Goal: Book appointment/travel/reservation

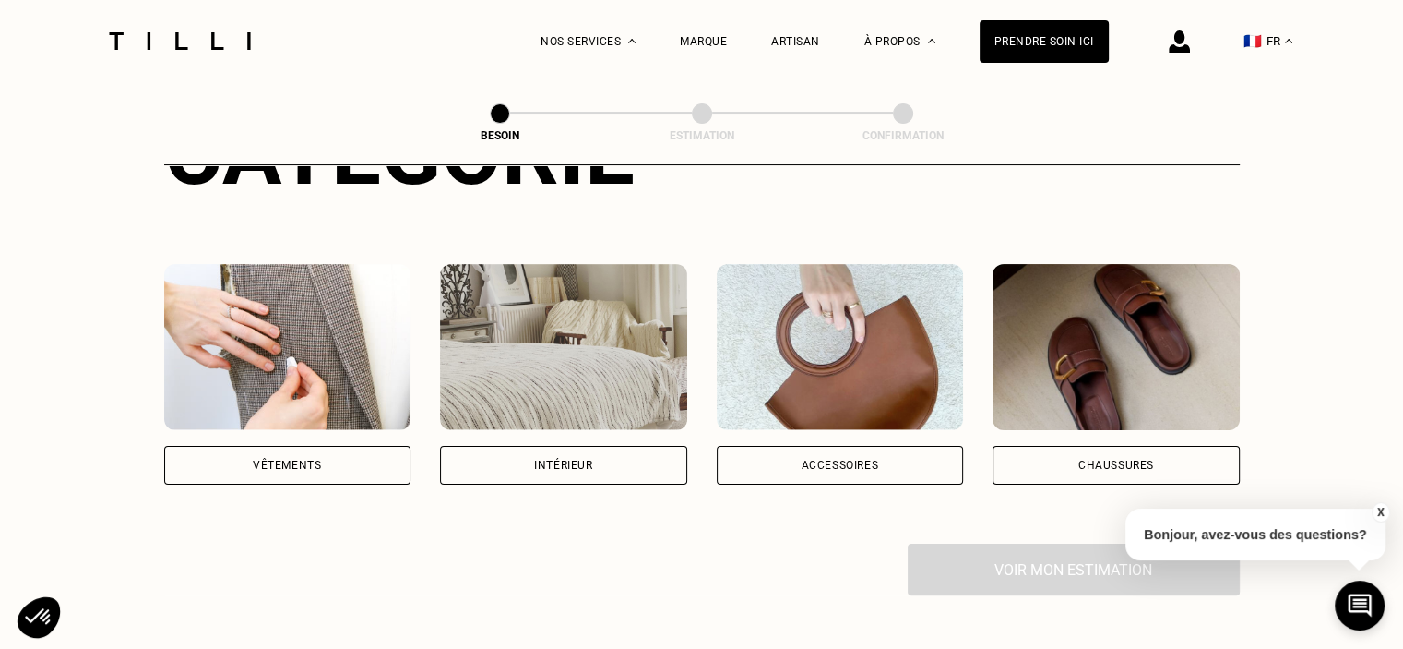
scroll to position [369, 0]
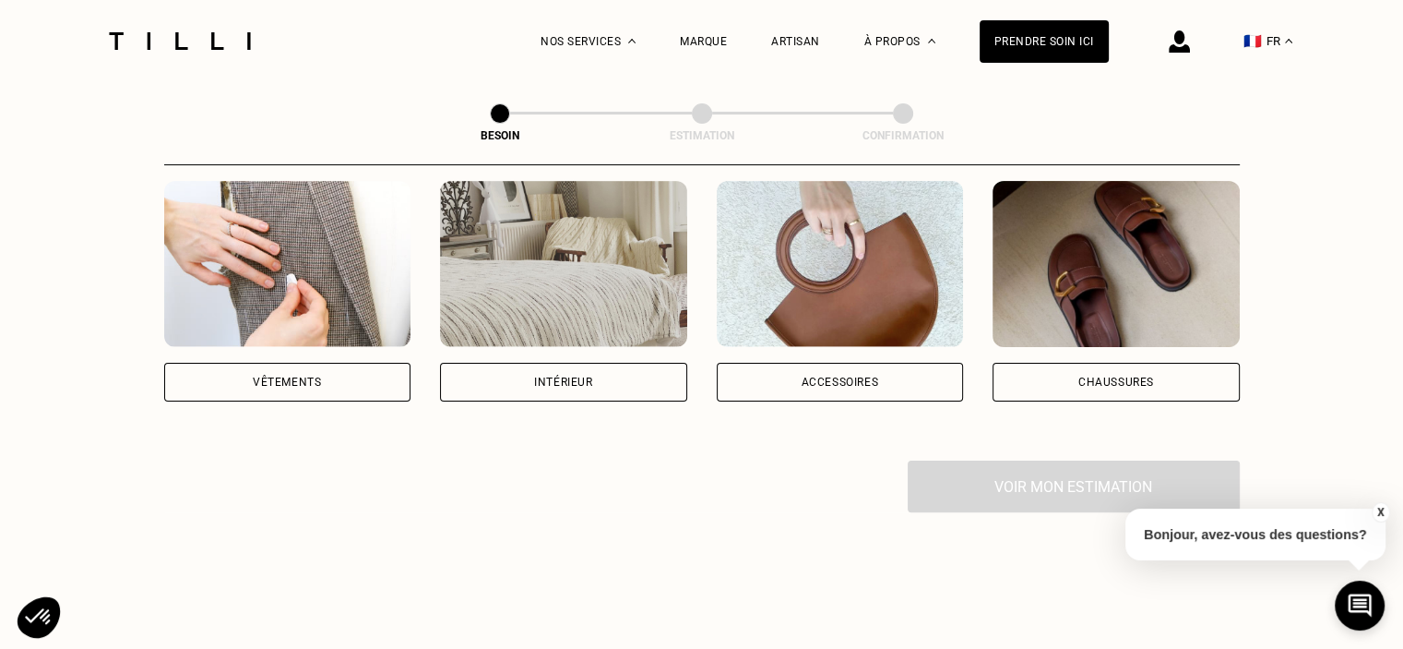
click at [300, 376] on div "Vêtements" at bounding box center [287, 381] width 68 height 11
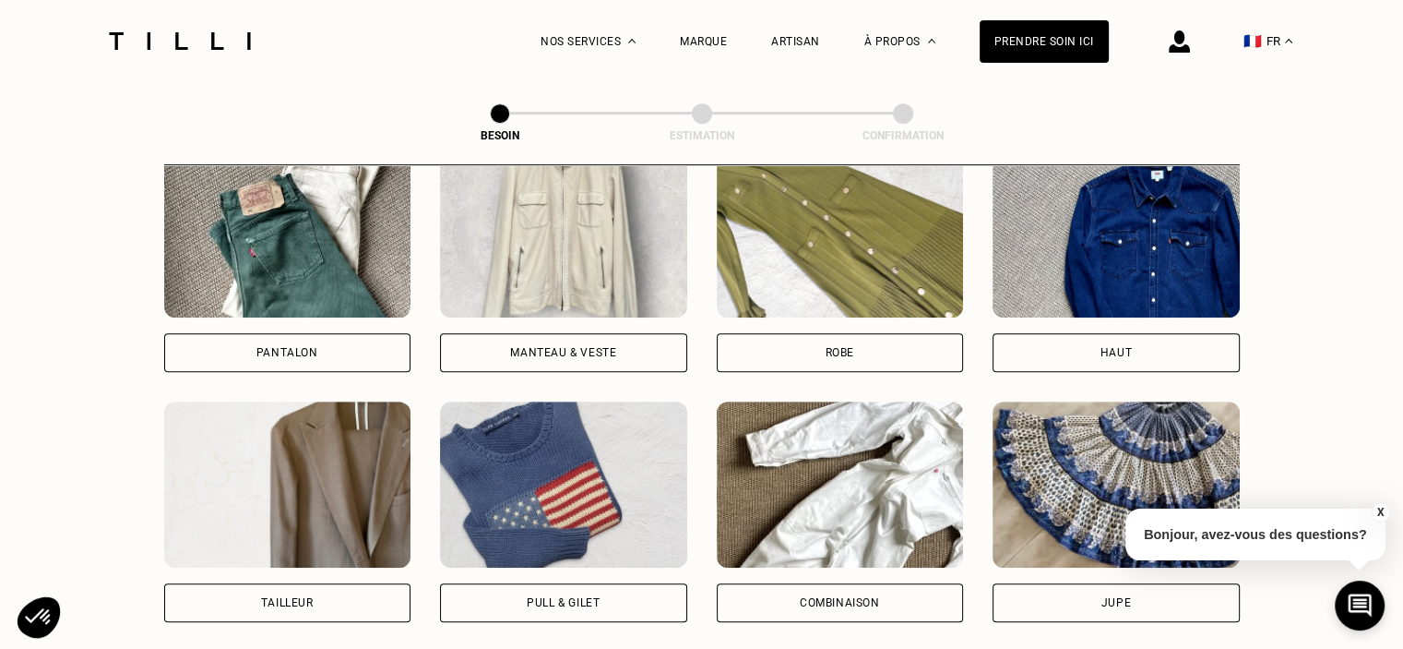
scroll to position [878, 0]
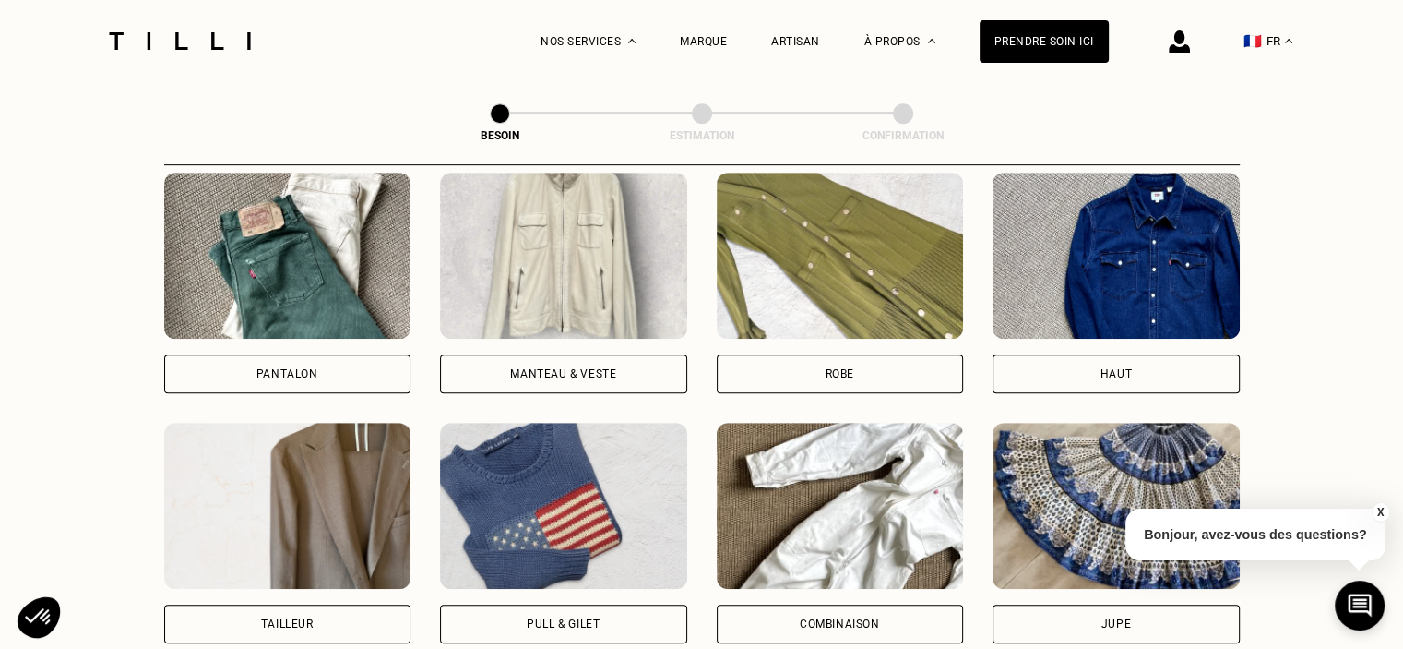
click at [525, 354] on div "Manteau & Veste" at bounding box center [563, 373] width 247 height 39
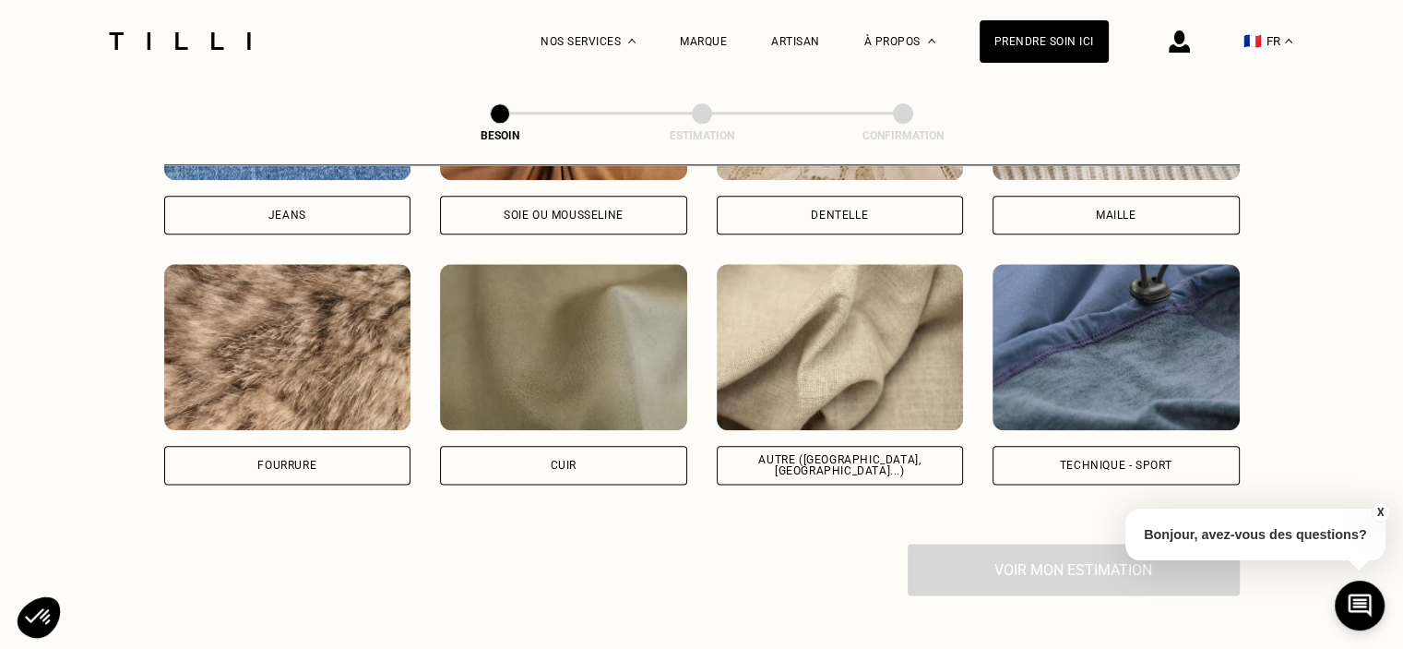
scroll to position [2065, 0]
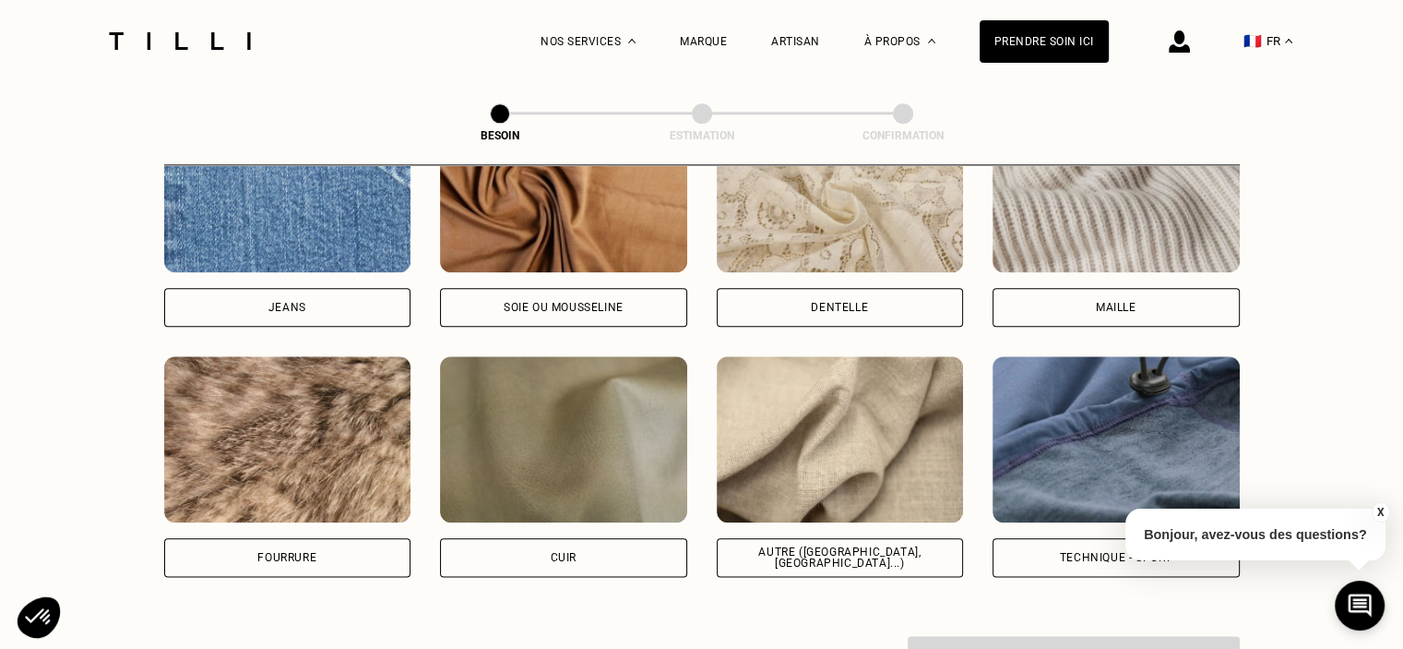
click at [1083, 552] on div "Technique - Sport" at bounding box center [1116, 557] width 113 height 11
select select "FR"
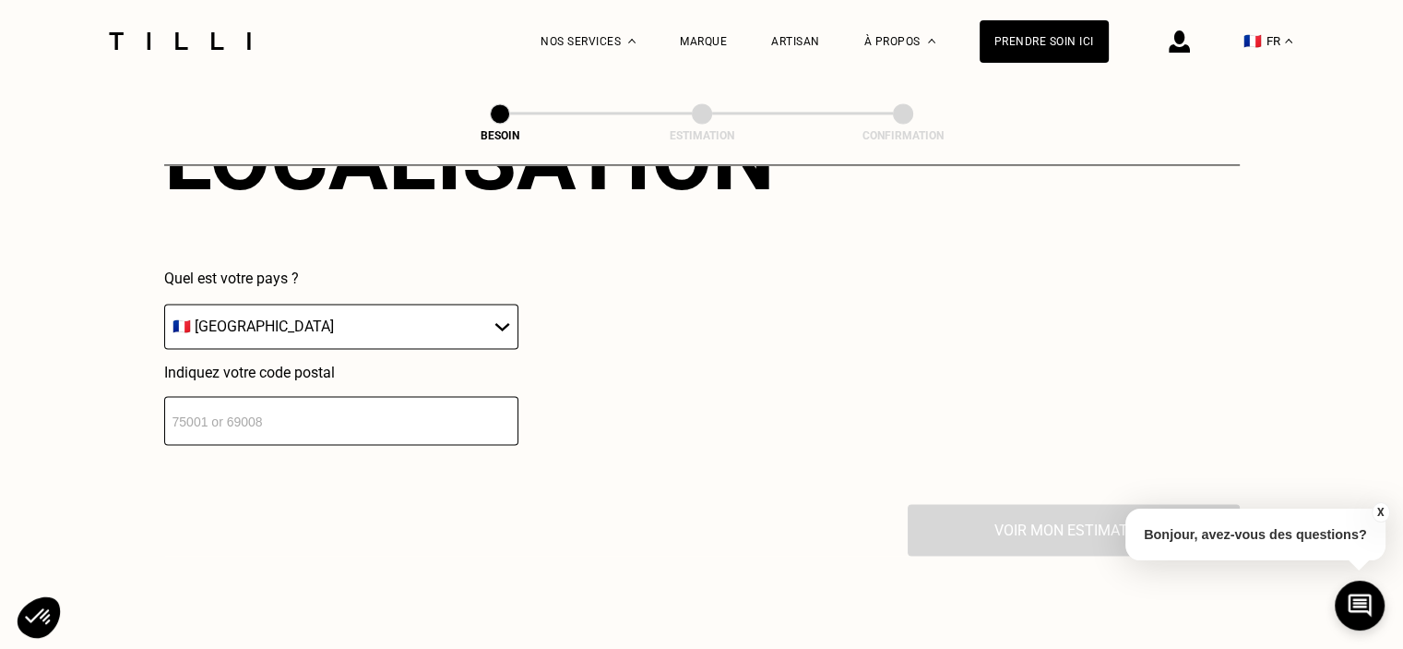
scroll to position [2662, 0]
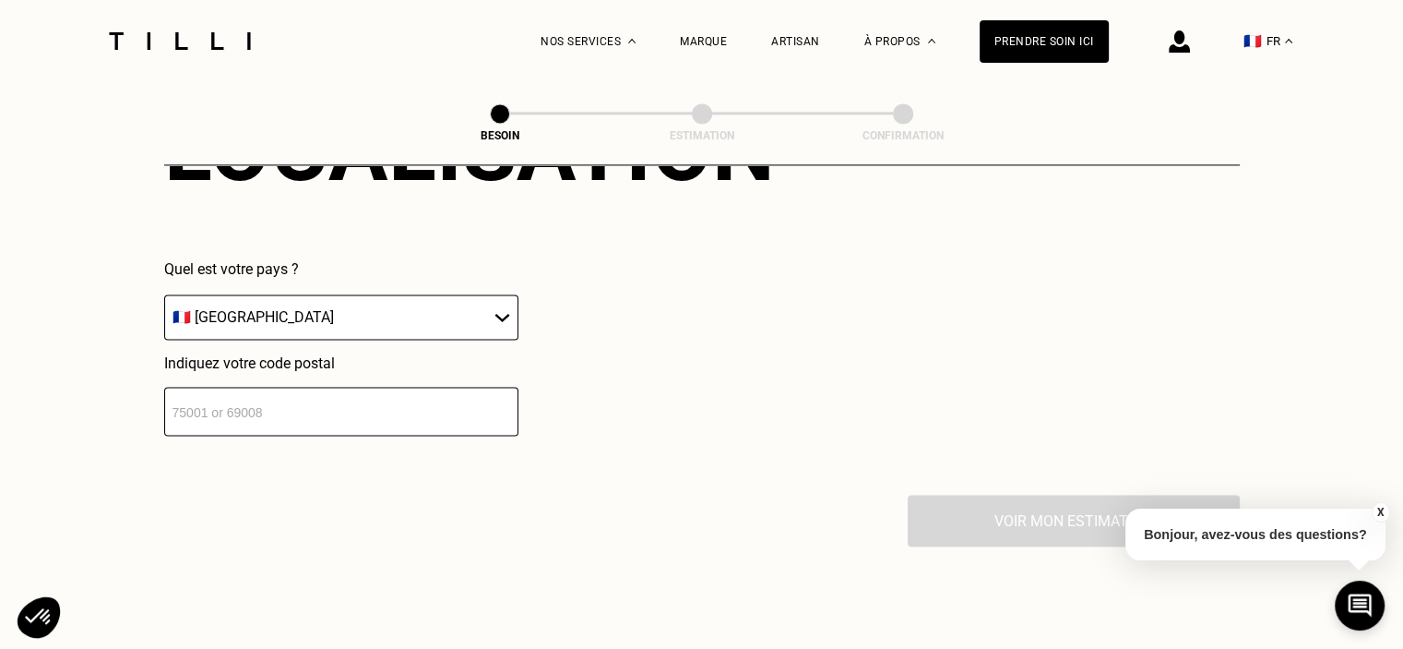
click at [247, 390] on input "number" at bounding box center [341, 411] width 354 height 49
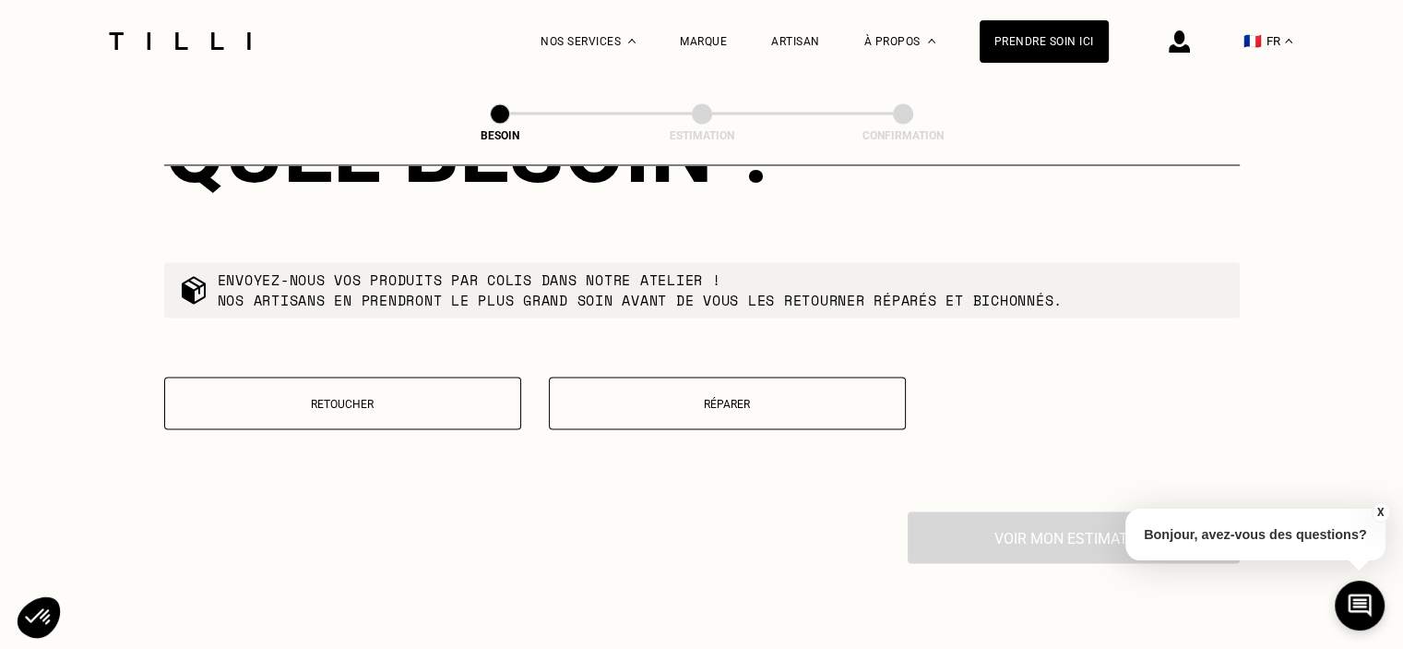
scroll to position [3214, 0]
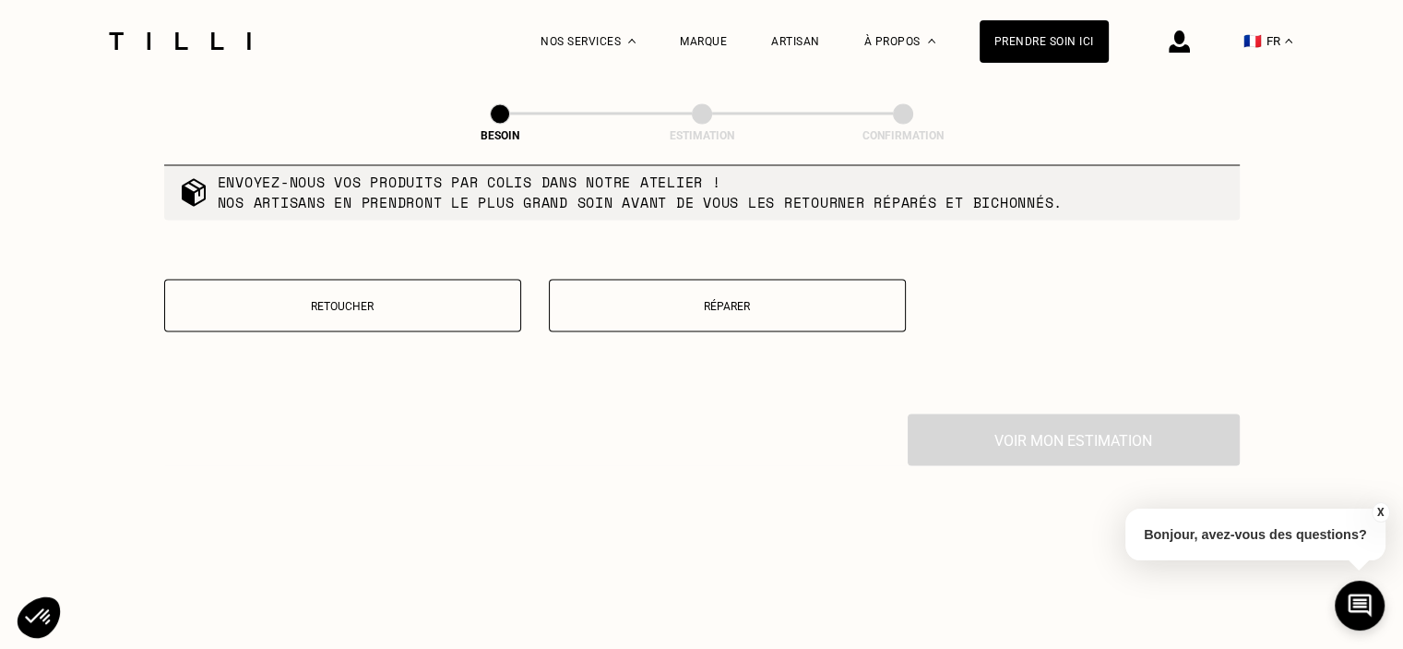
type input "59420"
click at [721, 299] on p "Réparer" at bounding box center [727, 305] width 337 height 13
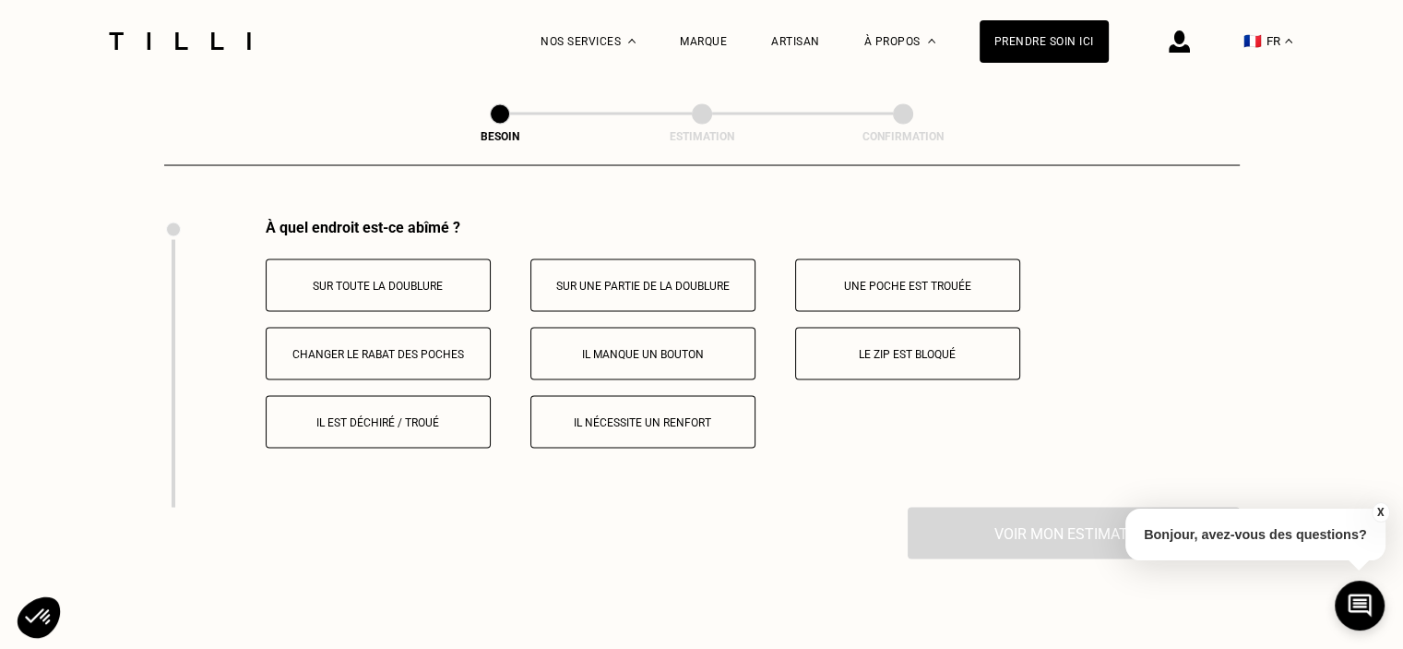
scroll to position [3410, 0]
click at [389, 402] on button "Il est déchiré / troué" at bounding box center [378, 420] width 225 height 53
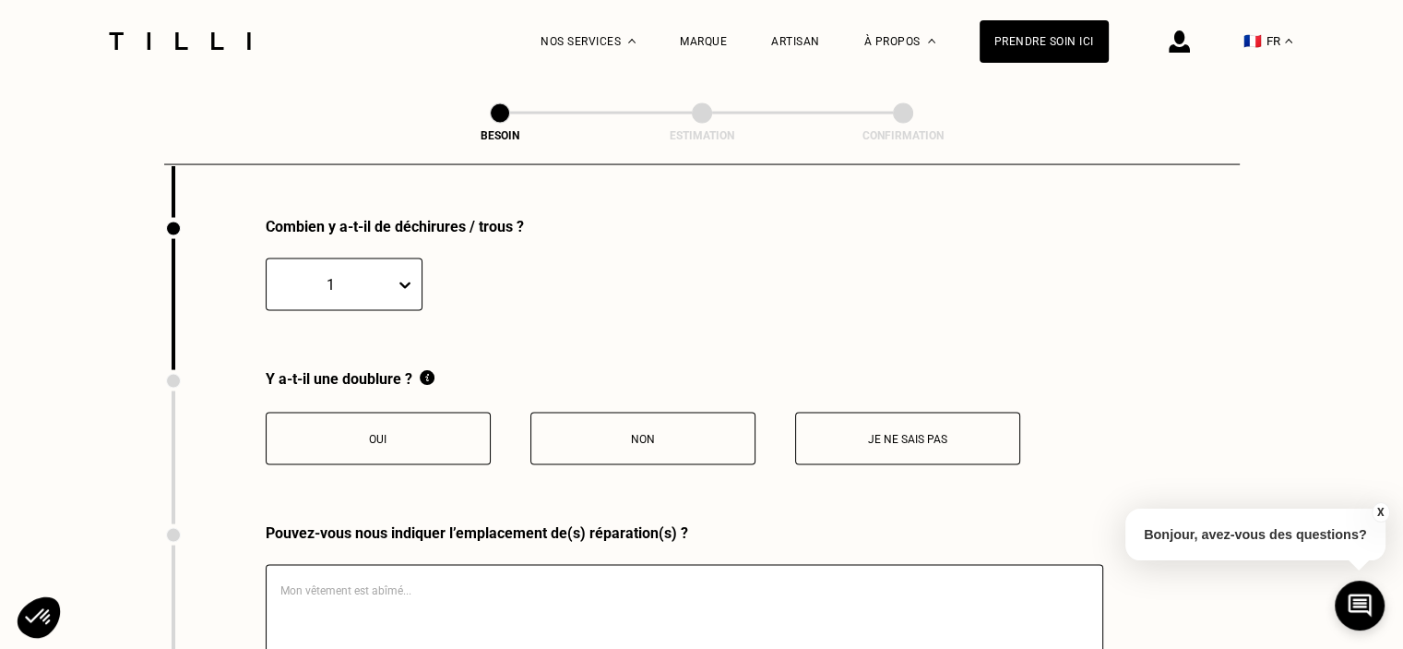
scroll to position [3700, 0]
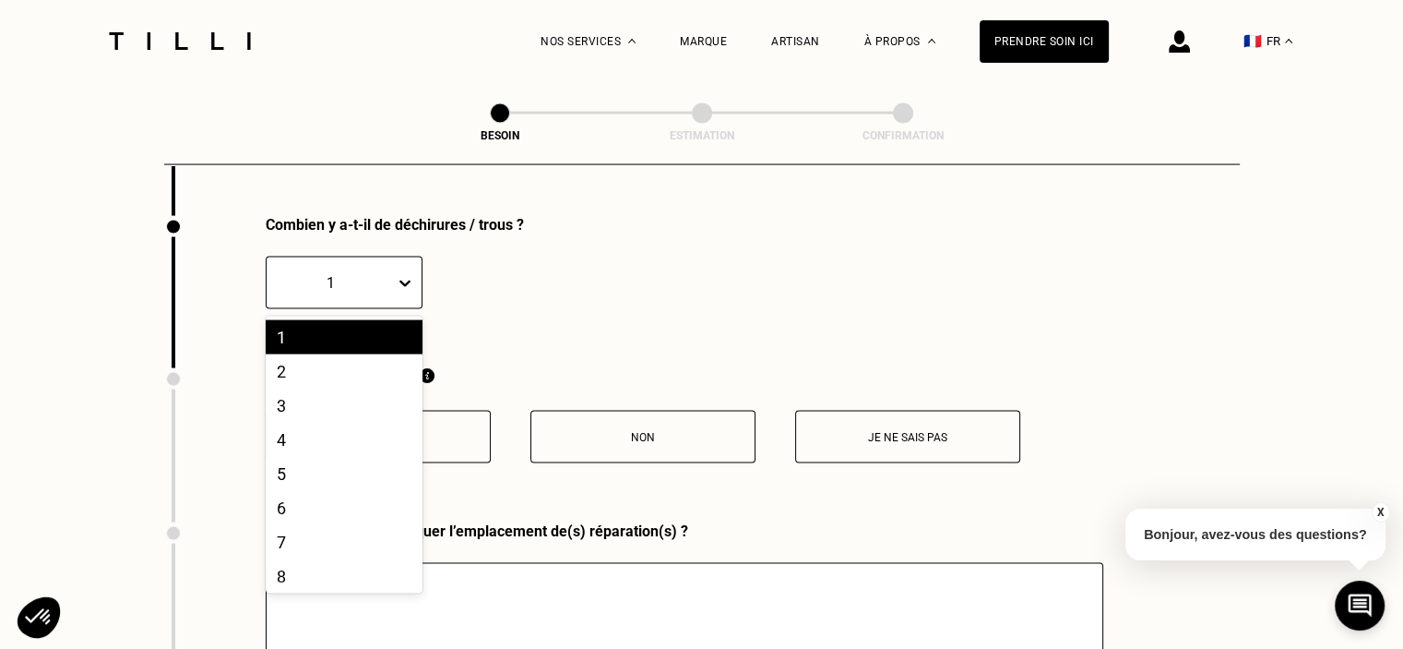
click at [400, 274] on icon at bounding box center [405, 283] width 18 height 18
click at [344, 394] on div "3" at bounding box center [344, 405] width 157 height 34
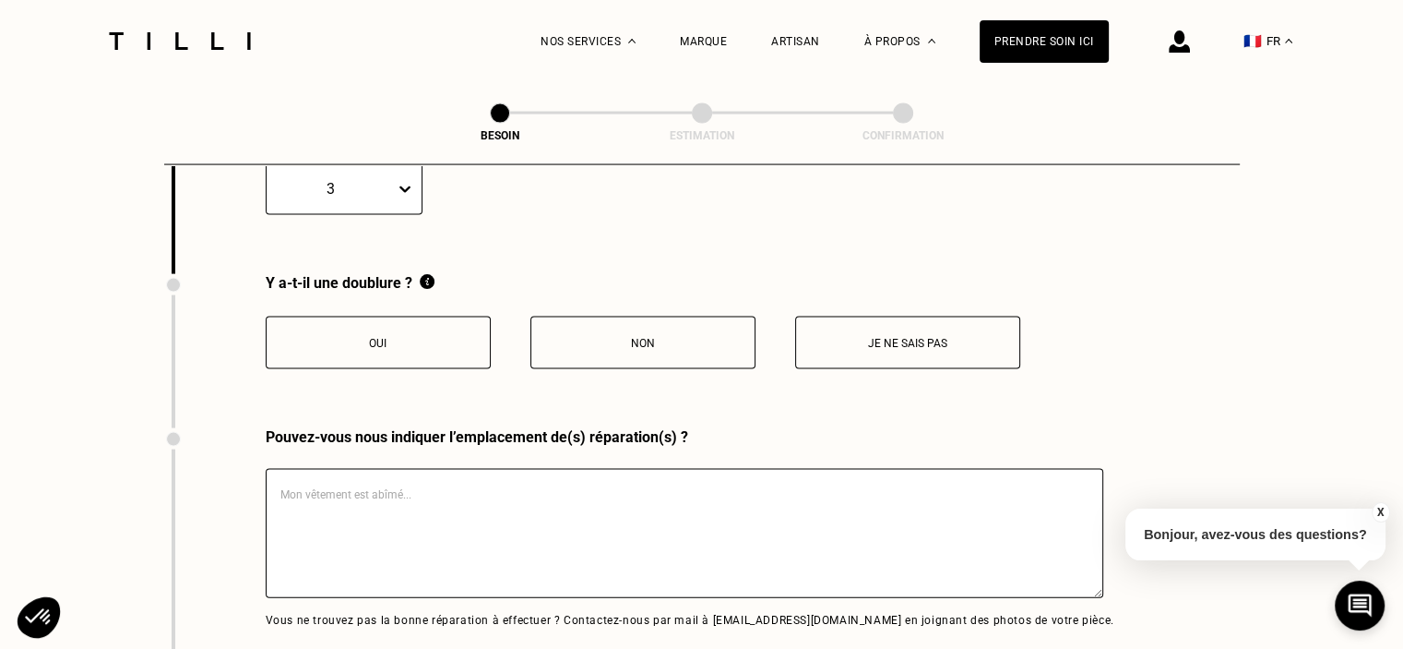
scroll to position [3885, 0]
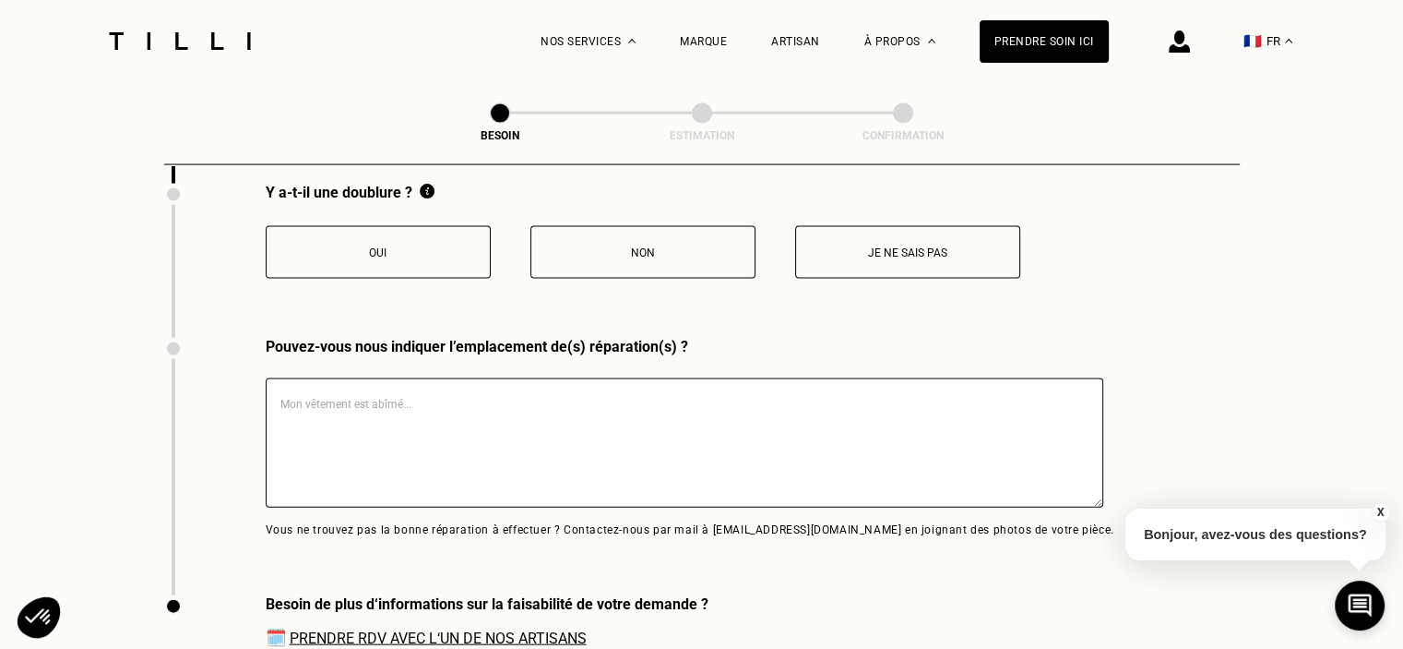
click at [398, 235] on button "Oui" at bounding box center [378, 252] width 225 height 53
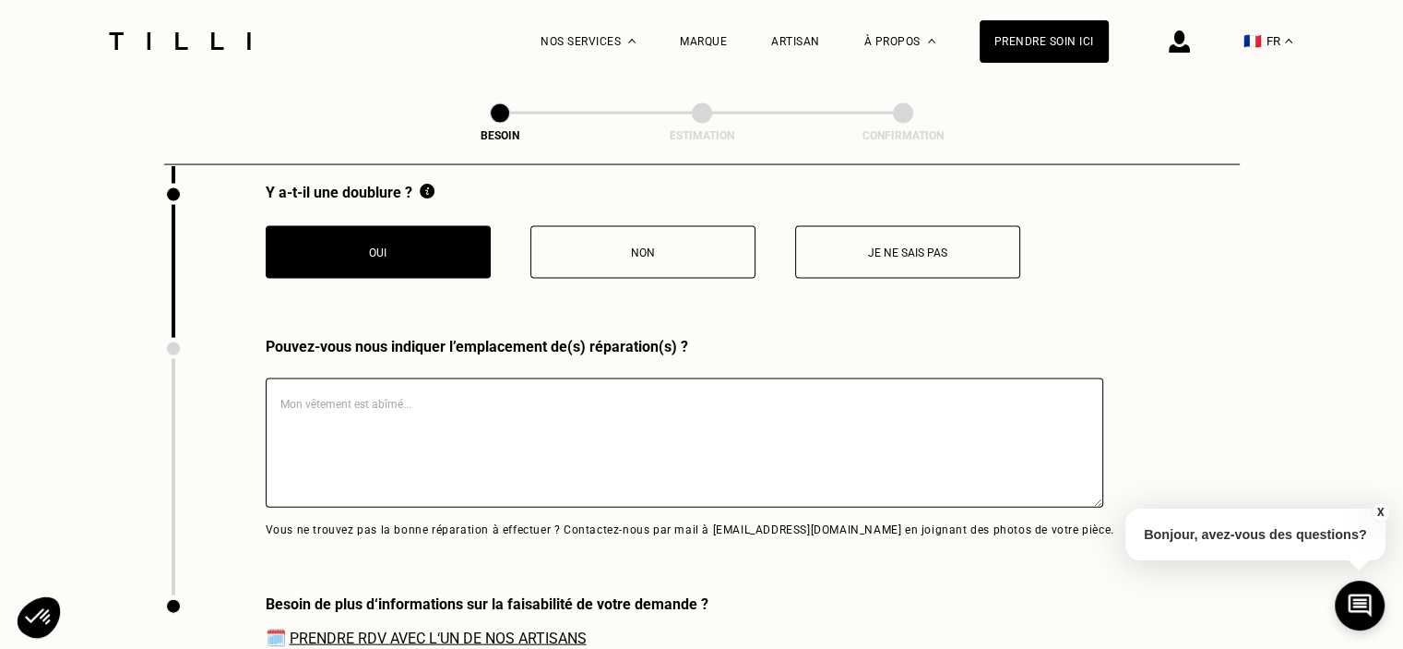
click at [451, 405] on textarea at bounding box center [685, 442] width 838 height 129
type textarea "S"
click at [319, 398] on textarea "Sur le KWAy, partie face devan" at bounding box center [685, 442] width 838 height 129
click at [341, 403] on textarea "Sur le KWAy, partie face devan" at bounding box center [685, 442] width 838 height 129
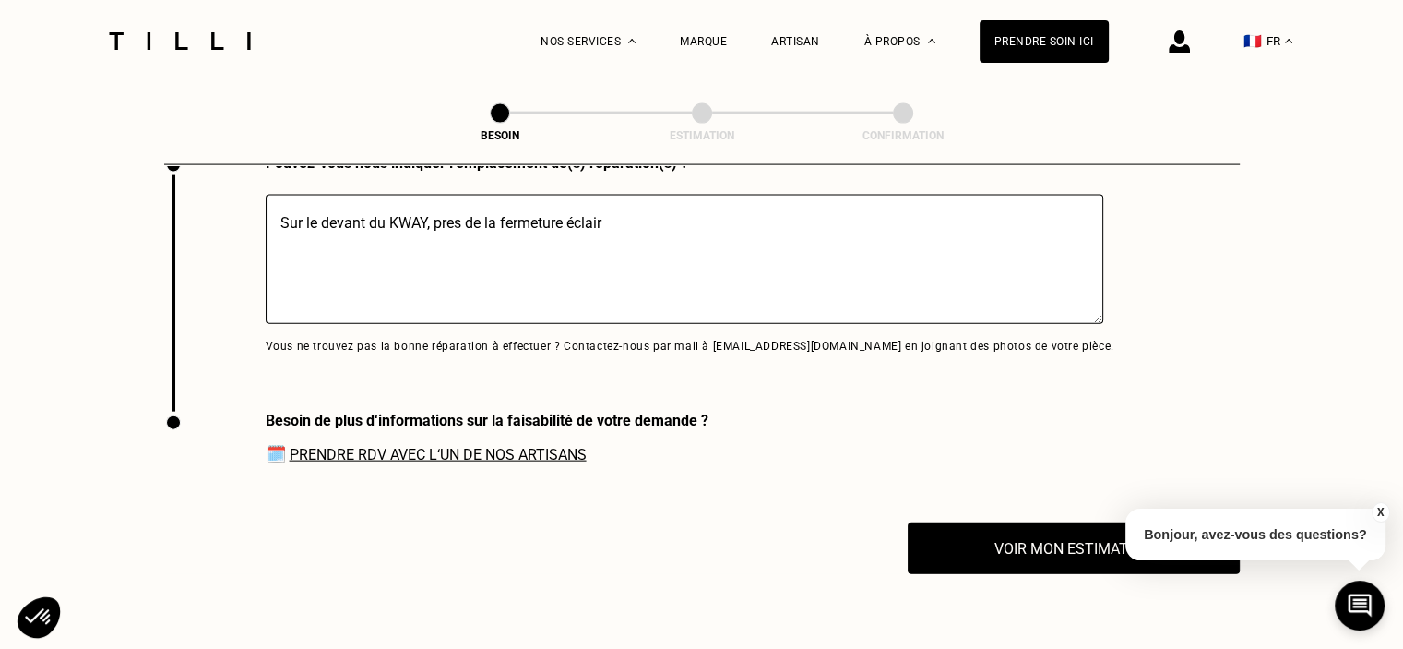
scroll to position [4069, 0]
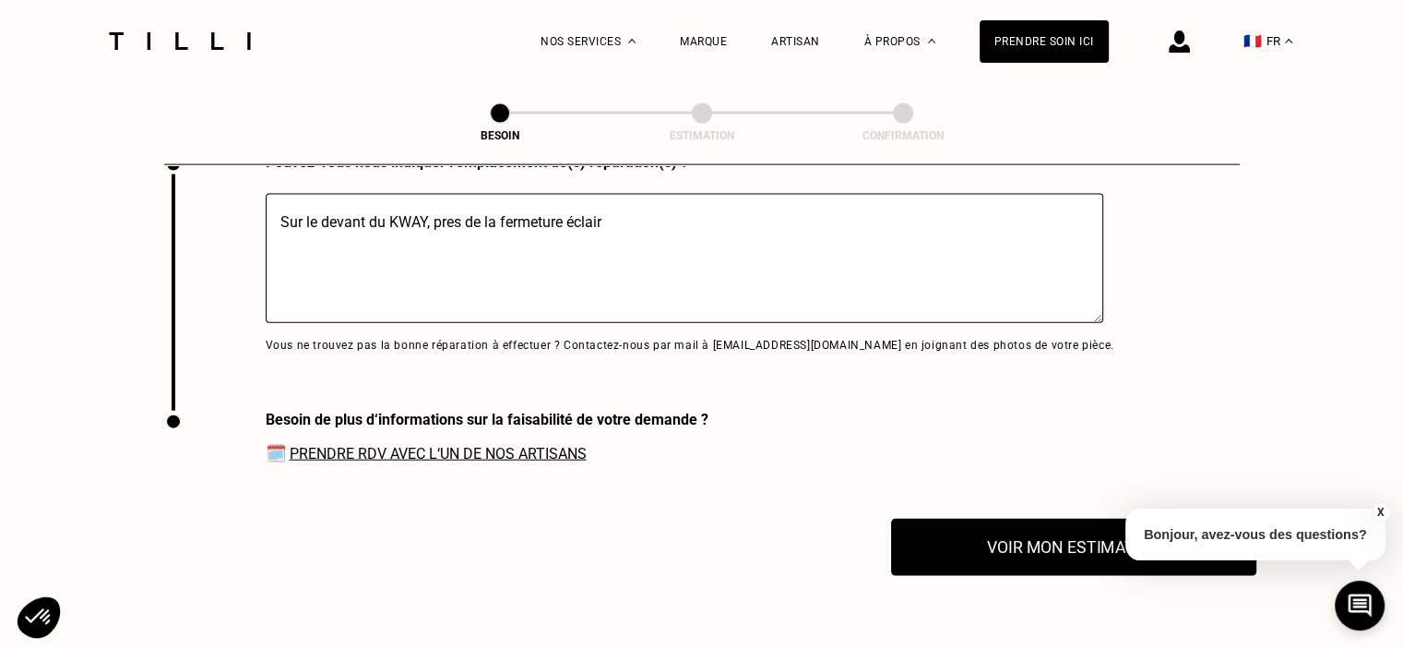
type textarea "Sur le devant du KWAY, pres de la fermeture éclair"
click at [1065, 534] on button "Voir mon estimation" at bounding box center [1073, 546] width 365 height 57
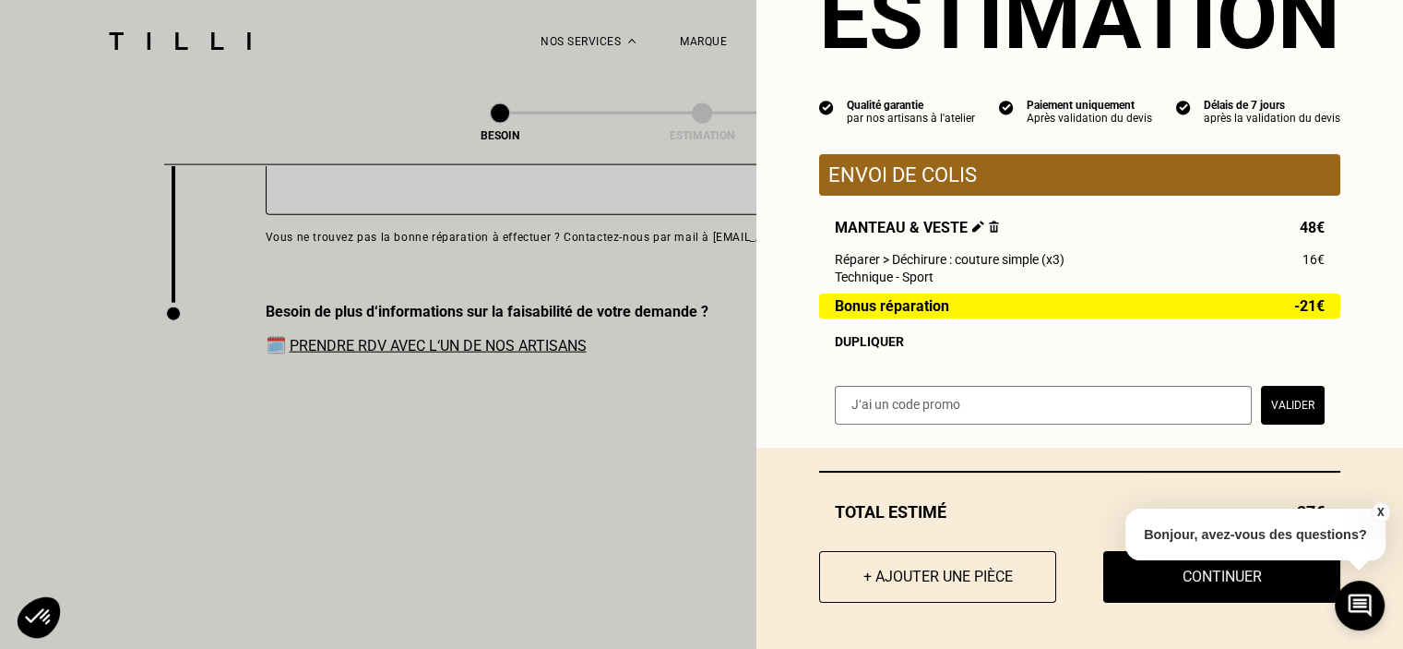
scroll to position [4254, 0]
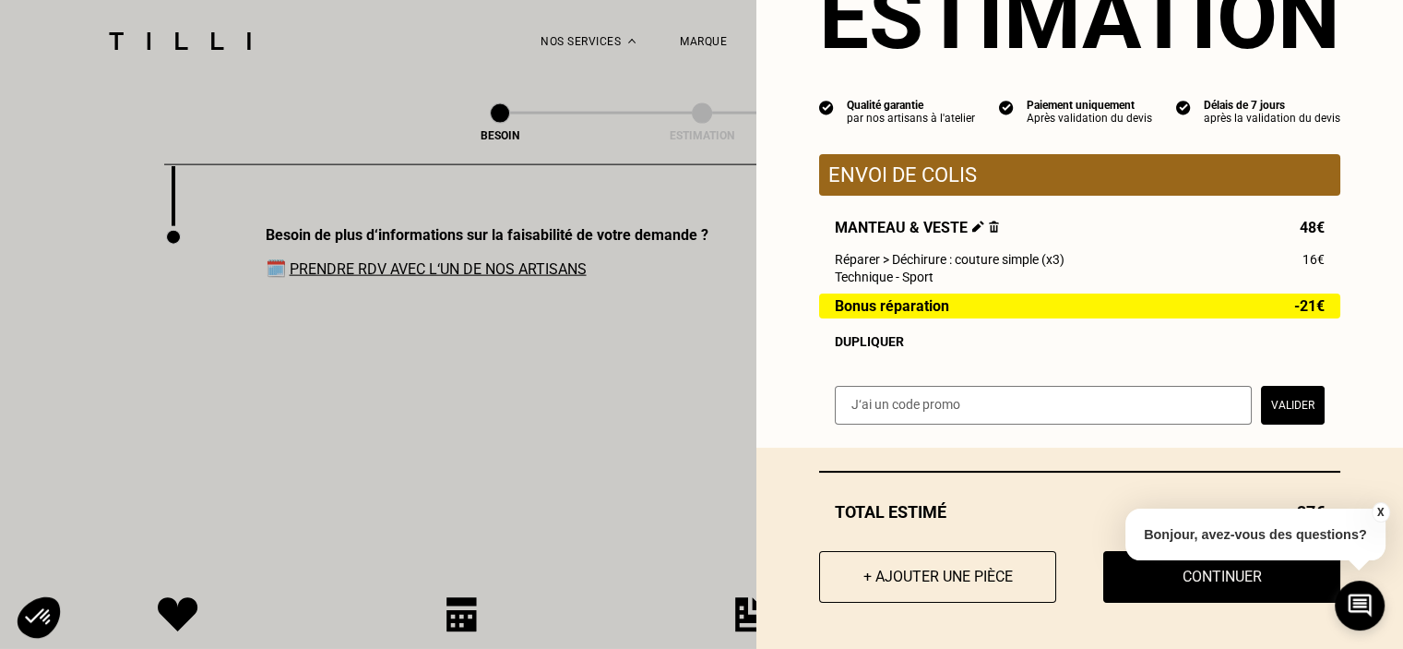
click at [1379, 506] on button "X" at bounding box center [1380, 512] width 18 height 20
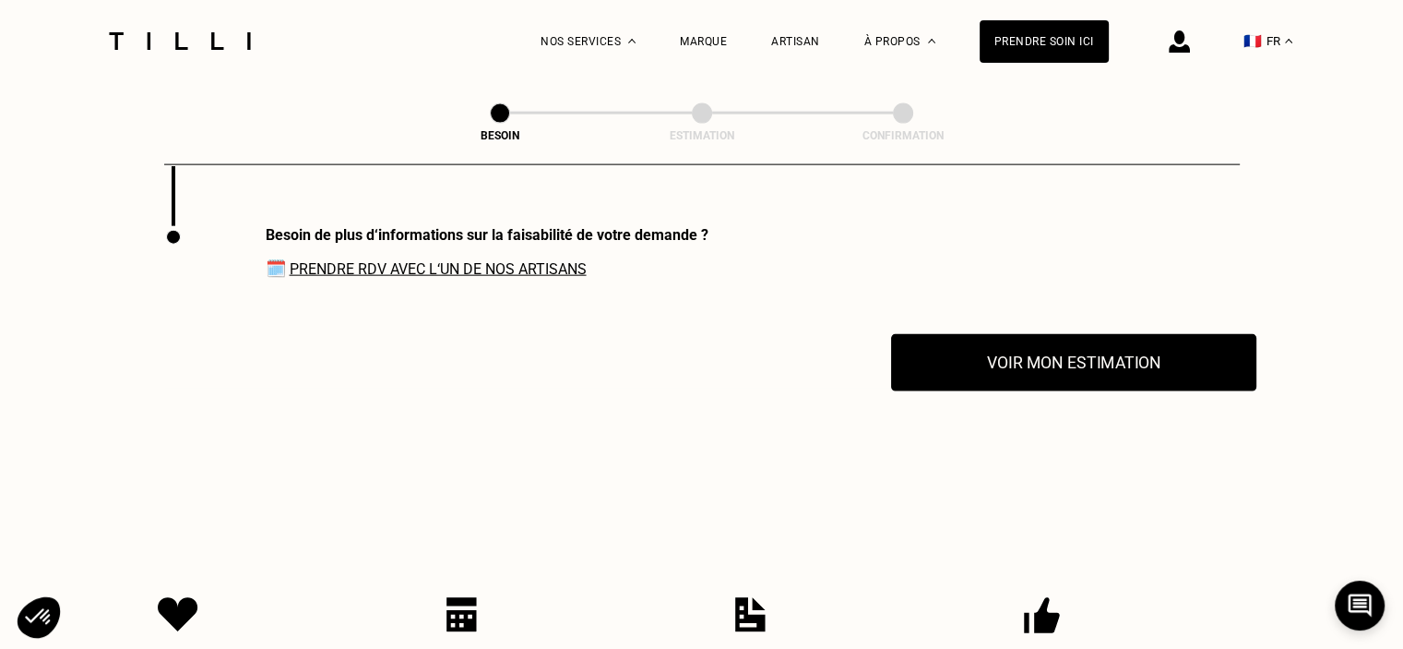
click at [1166, 356] on button "Voir mon estimation" at bounding box center [1073, 362] width 365 height 57
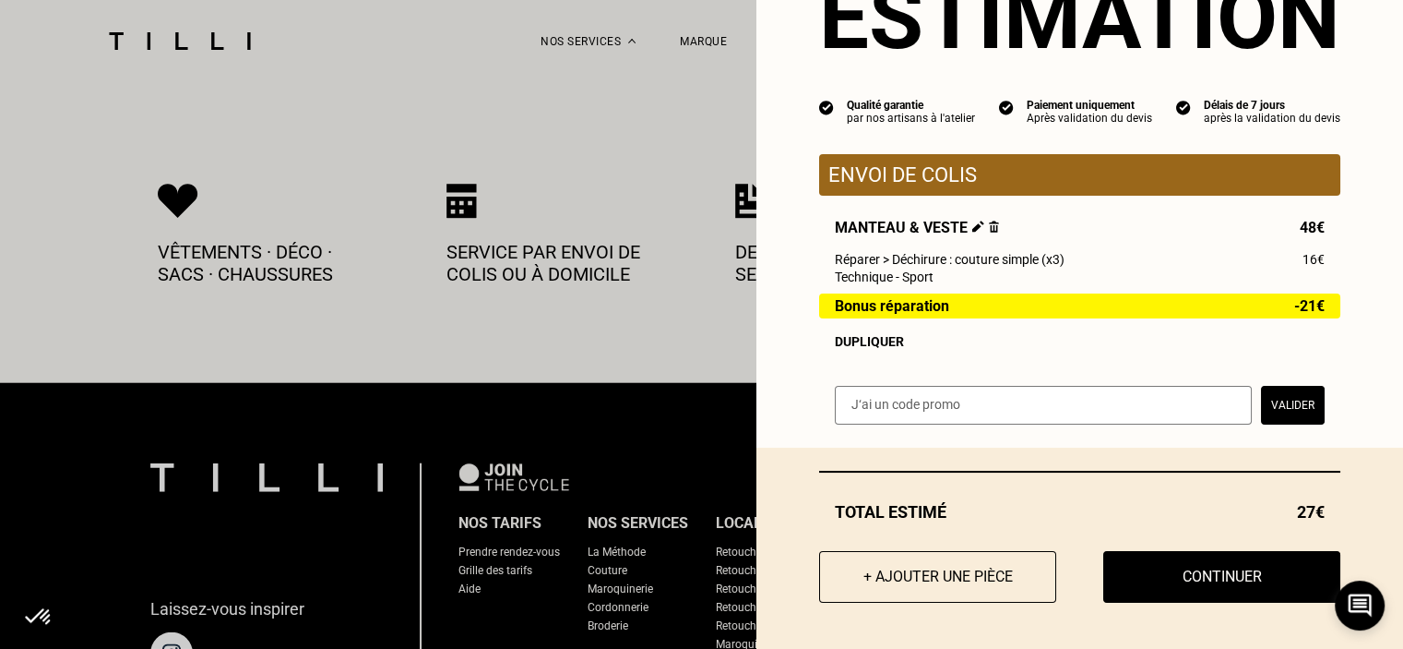
scroll to position [4715, 0]
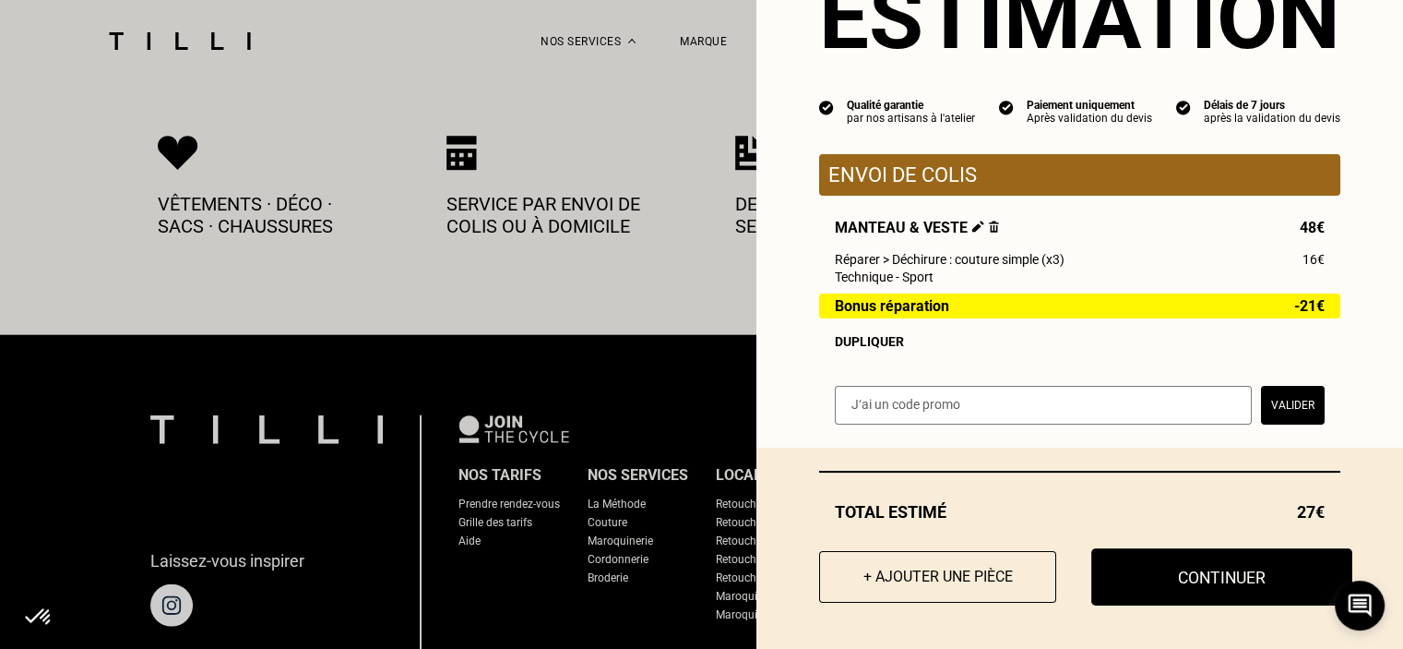
click at [1159, 578] on button "Continuer" at bounding box center [1221, 576] width 261 height 57
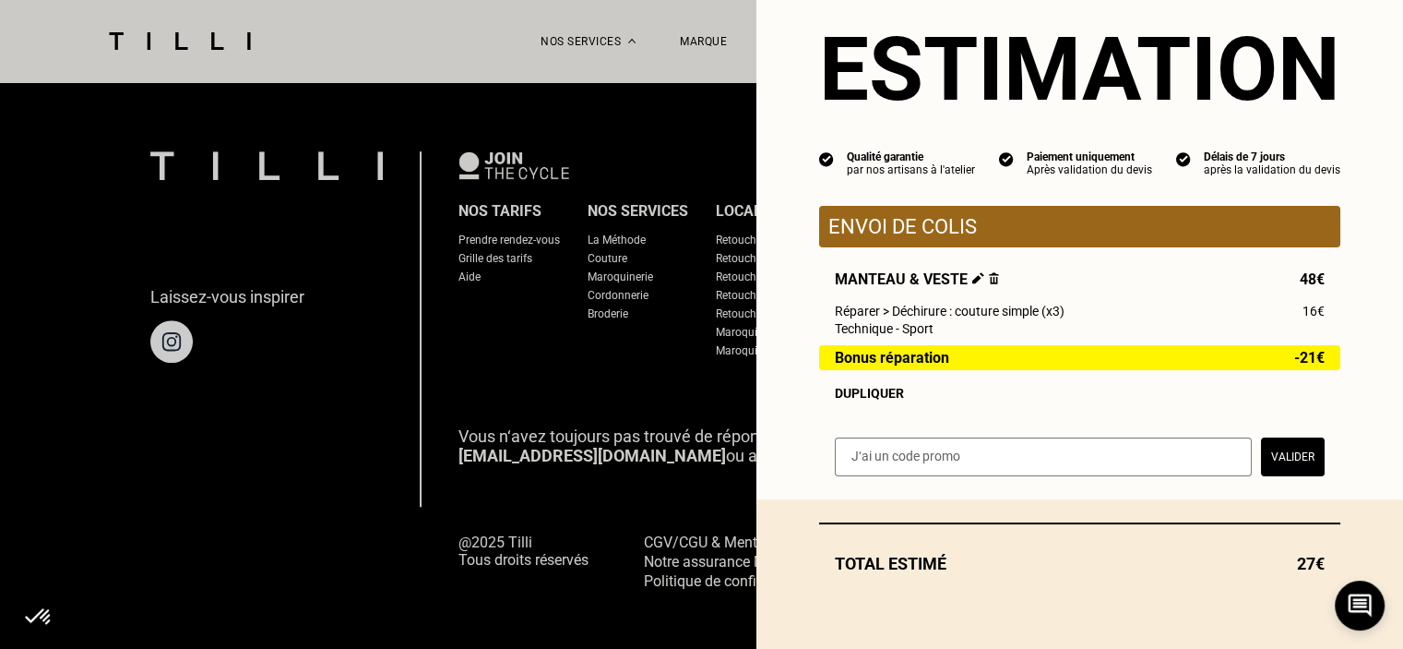
scroll to position [48, 0]
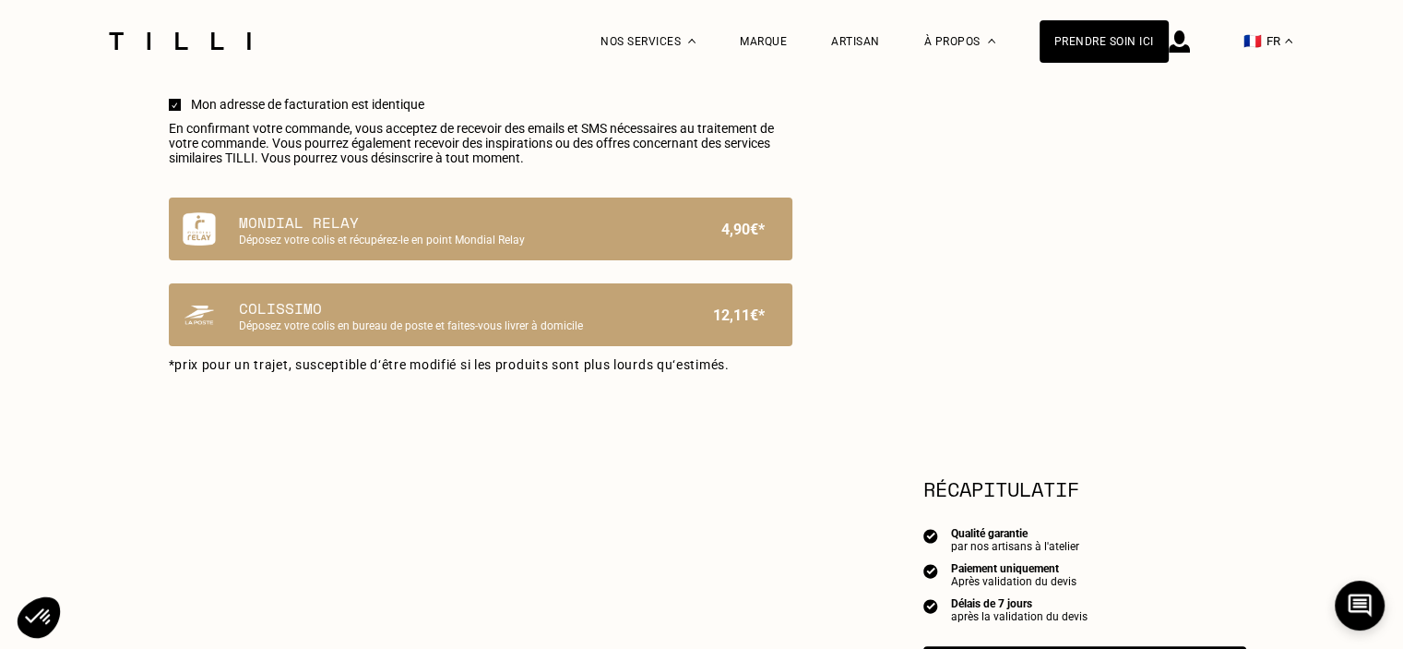
select select "FR"
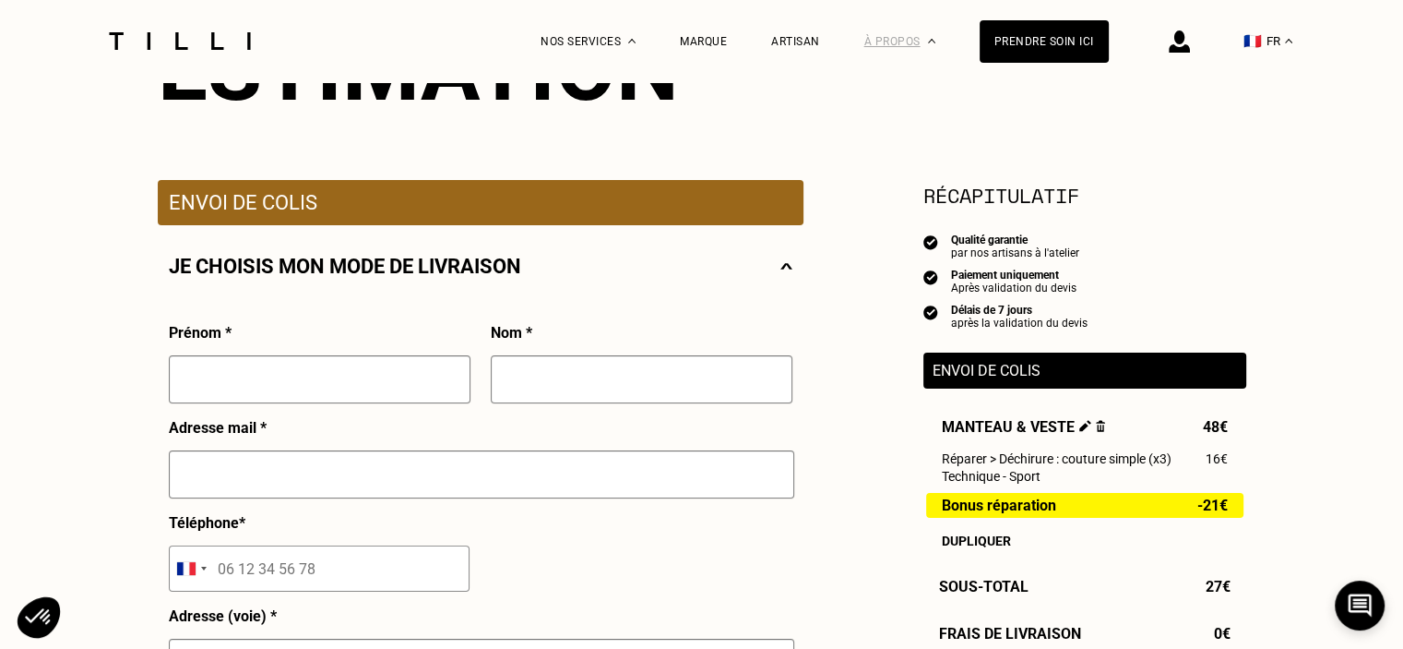
scroll to position [184, 0]
